Goal: Task Accomplishment & Management: Use online tool/utility

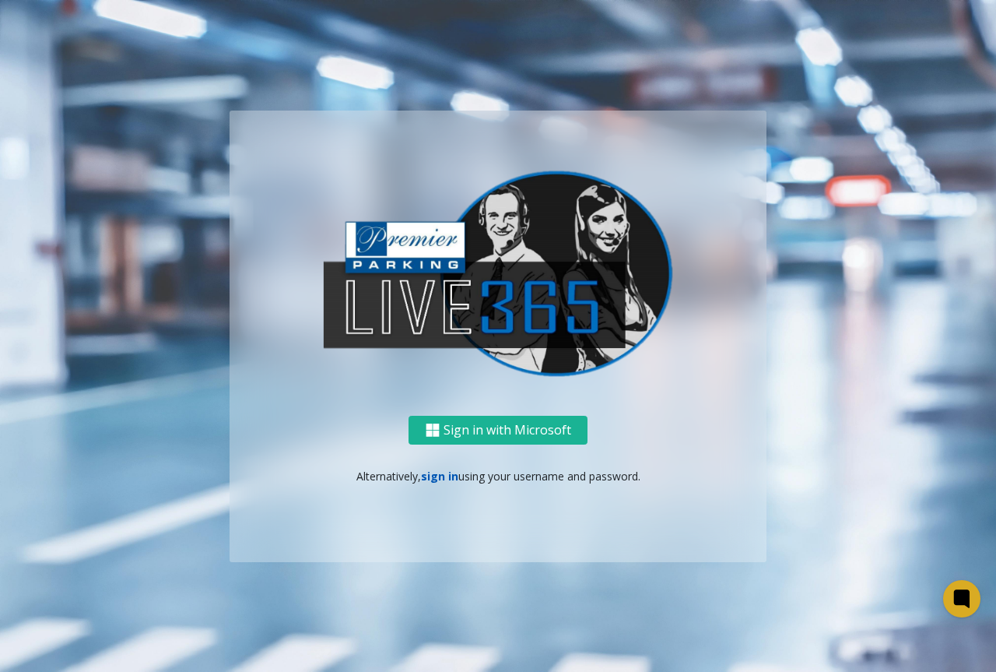
click at [432, 471] on link "sign in" at bounding box center [439, 475] width 37 height 15
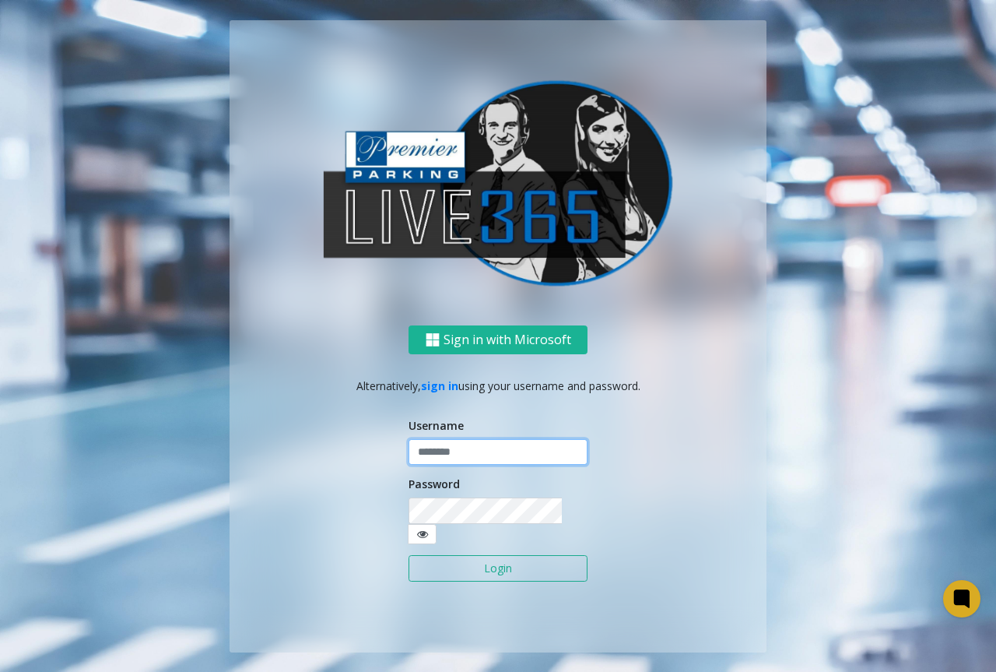
click at [443, 459] on input "text" at bounding box center [498, 452] width 179 height 26
type input "**********"
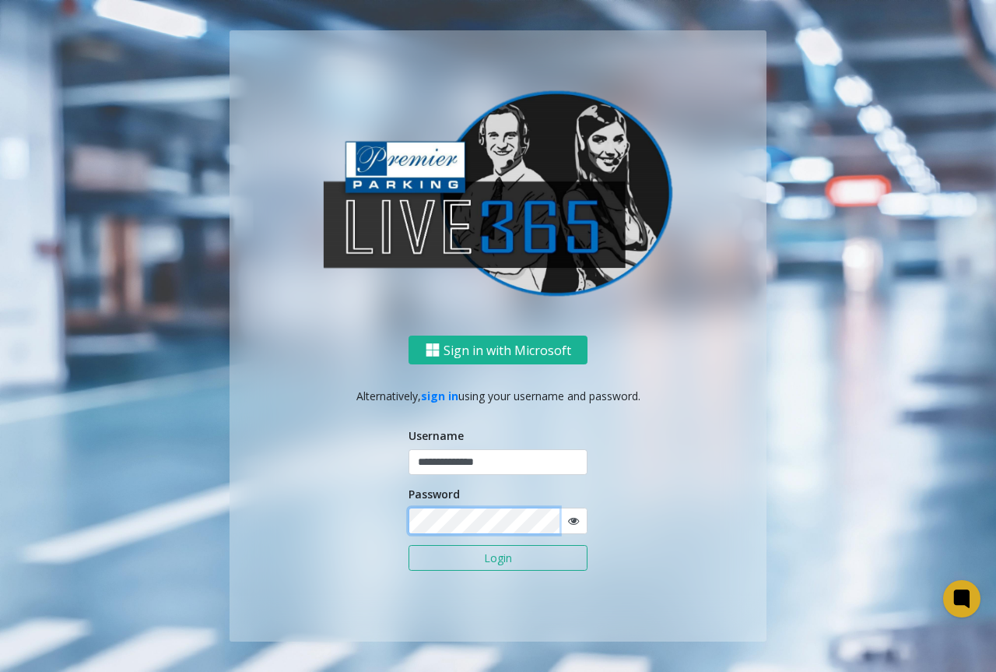
click at [409, 545] on button "Login" at bounding box center [498, 558] width 179 height 26
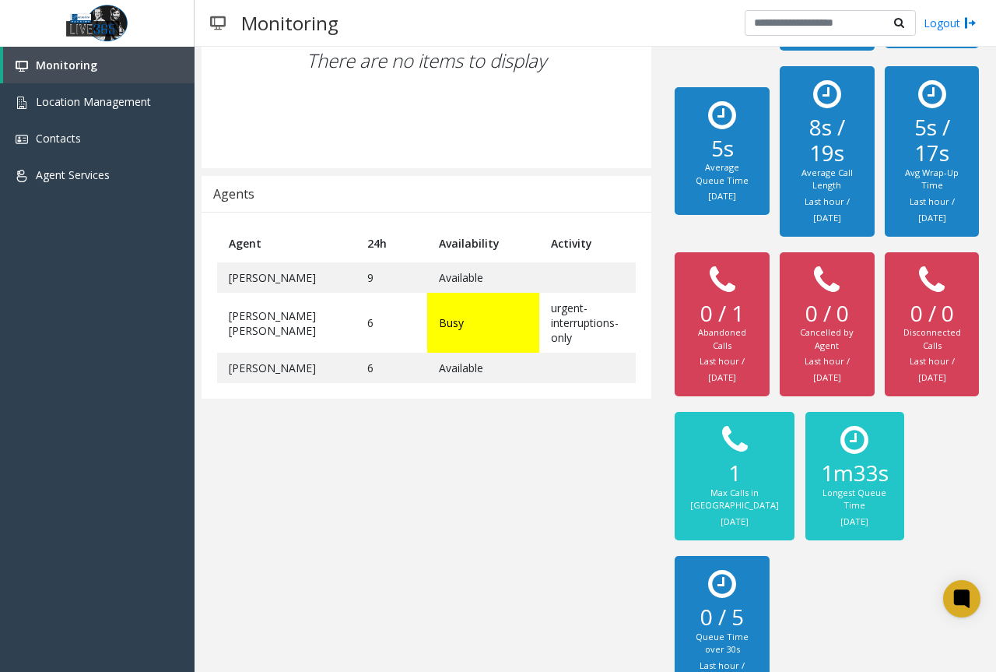
scroll to position [292, 0]
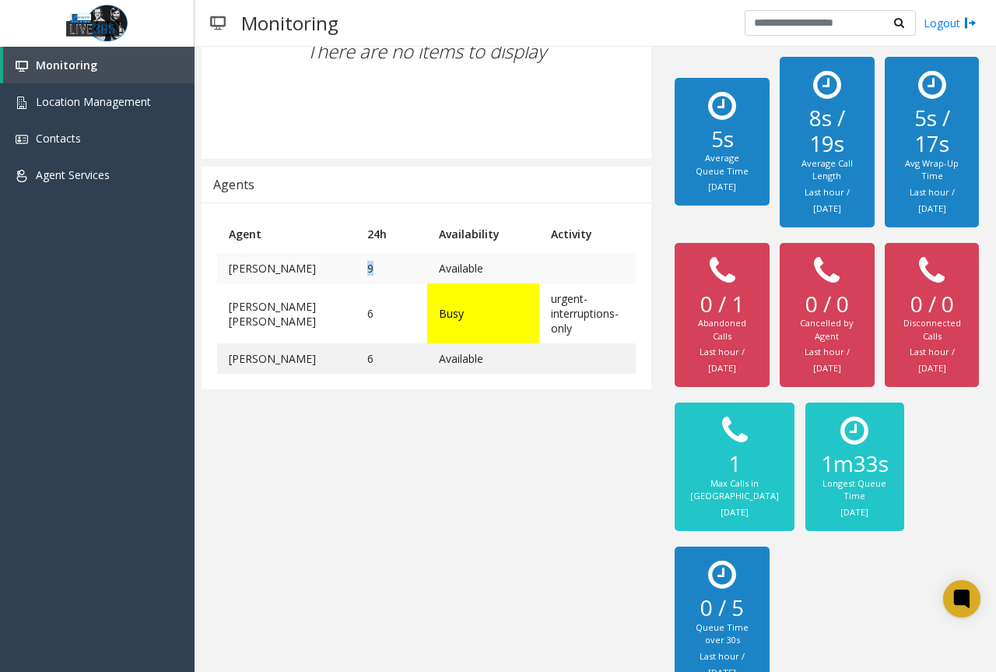
drag, startPoint x: 346, startPoint y: 269, endPoint x: 378, endPoint y: 280, distance: 34.5
click at [378, 280] on td "9" at bounding box center [391, 268] width 71 height 30
click at [377, 373] on td "6" at bounding box center [391, 358] width 71 height 30
click at [372, 403] on div "Regions: Global Premier Calls Caller Location In [GEOGRAPHIC_DATA] There are no…" at bounding box center [426, 257] width 473 height 882
click at [353, 409] on div "Regions: Global Premier Calls Caller Location In [GEOGRAPHIC_DATA] There are no…" at bounding box center [426, 257] width 473 height 882
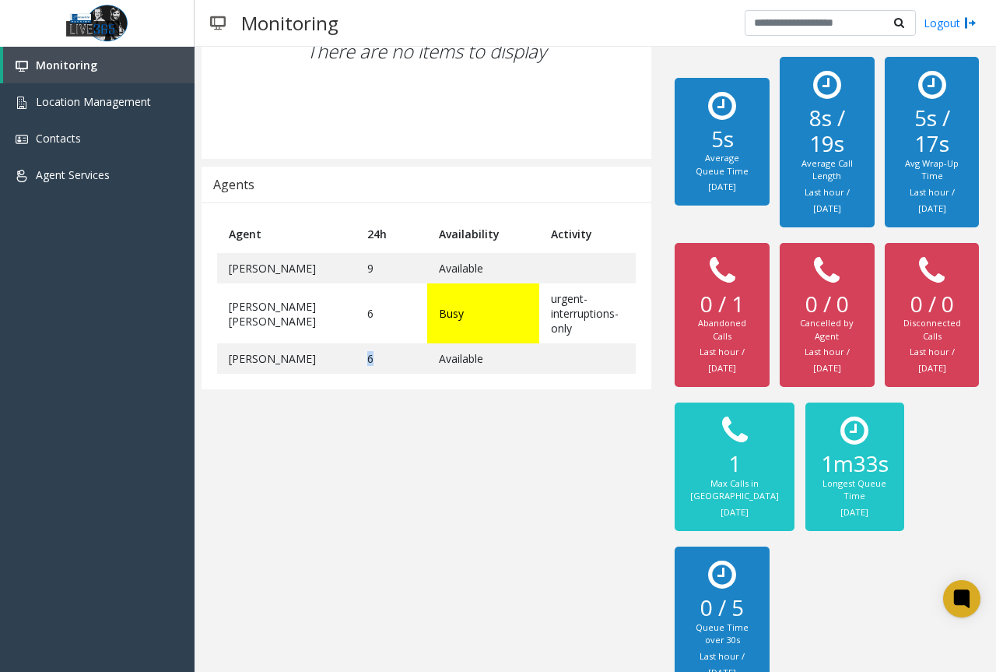
click at [353, 409] on div "Regions: Global Premier Calls Caller Location In [GEOGRAPHIC_DATA] There are no…" at bounding box center [426, 257] width 473 height 882
click at [353, 419] on div "Regions: Global Premier Calls Caller Location In [GEOGRAPHIC_DATA] There are no…" at bounding box center [426, 257] width 473 height 882
click at [374, 205] on div "Agent 24h Availability Activity [PERSON_NAME] 9 Available [PERSON_NAME] [PERSON…" at bounding box center [427, 295] width 450 height 187
click at [442, 145] on div "Caller Location In [GEOGRAPHIC_DATA] There are no items to display" at bounding box center [427, 34] width 450 height 250
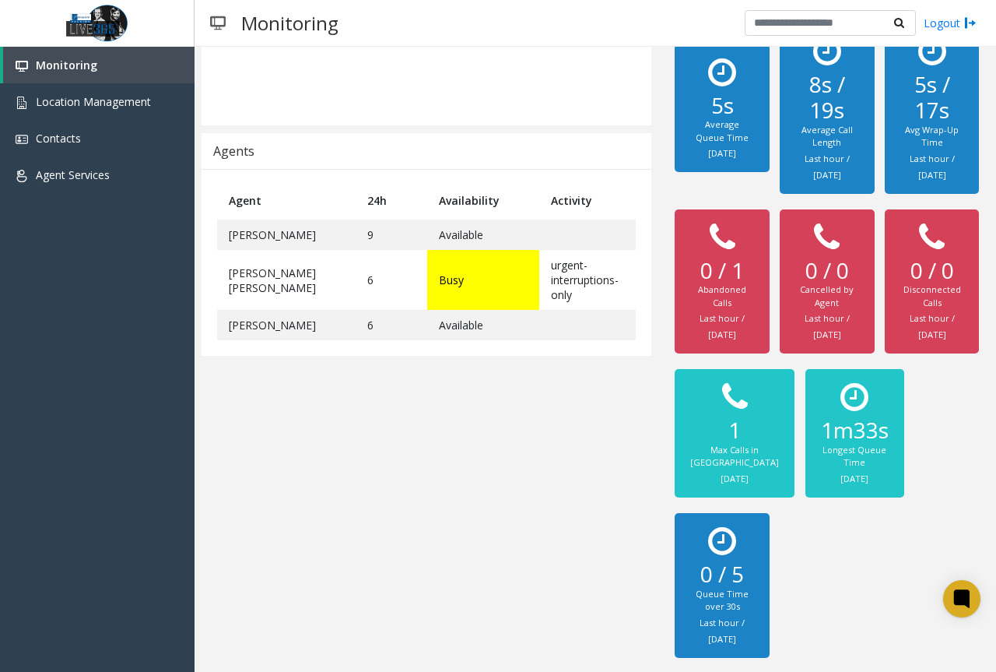
scroll to position [358, 0]
click at [539, 448] on div "Regions: Global Premier Calls Caller Location In [GEOGRAPHIC_DATA] There are no…" at bounding box center [426, 224] width 473 height 882
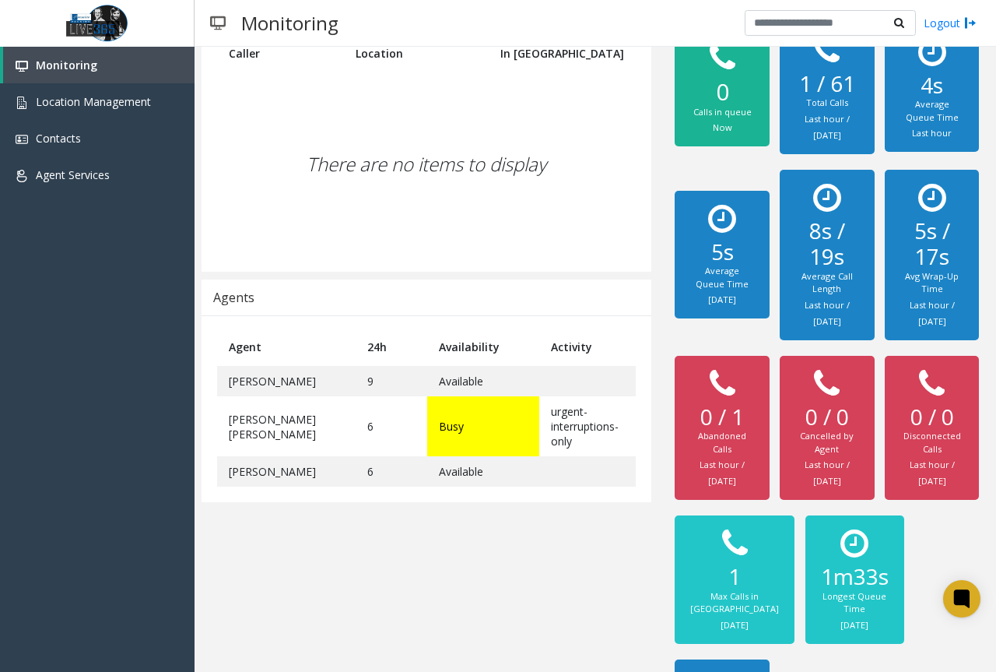
scroll to position [0, 0]
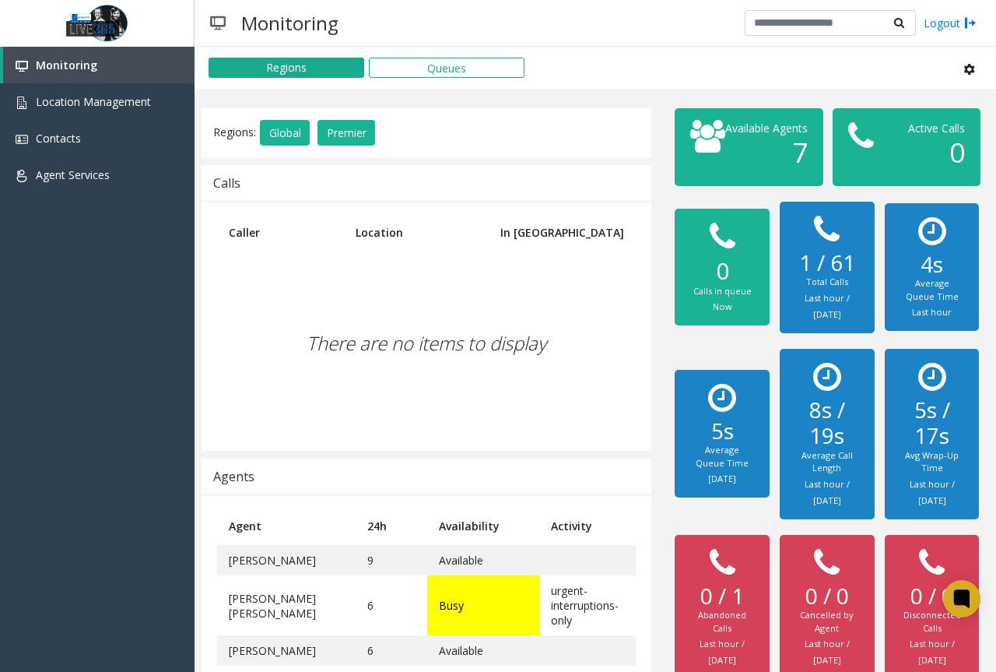
click at [388, 260] on div "There are no items to display" at bounding box center [426, 343] width 419 height 184
